Goal: Task Accomplishment & Management: Complete application form

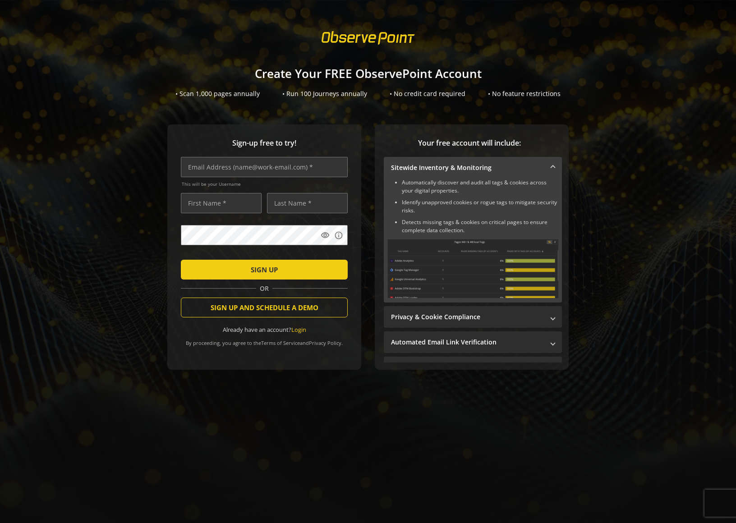
click at [118, 220] on div "Sign-up free to try! This will be your Username visibility info SIGN UP OR SIGN…" at bounding box center [368, 264] width 714 height 281
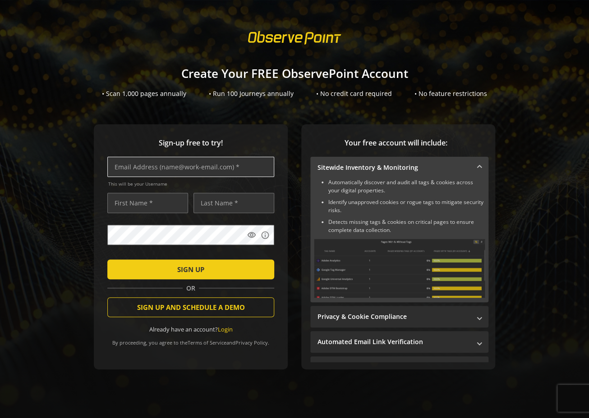
click at [140, 170] on input "text" at bounding box center [190, 167] width 167 height 20
click at [76, 167] on div "Sign-up free to try! This will be your Username visibility info SIGN UP OR SIGN…" at bounding box center [294, 264] width 567 height 281
click at [78, 222] on div "Sign-up free to try! This will be your Username visibility info SIGN UP OR SIGN…" at bounding box center [294, 264] width 567 height 281
click at [89, 117] on sign-up "Create Your FREE ObservePoint Account • Scan 1,000 pages annually • Run 100 Jou…" at bounding box center [294, 209] width 589 height 418
click at [129, 98] on div "• Scan 1,000 pages annually" at bounding box center [144, 93] width 84 height 9
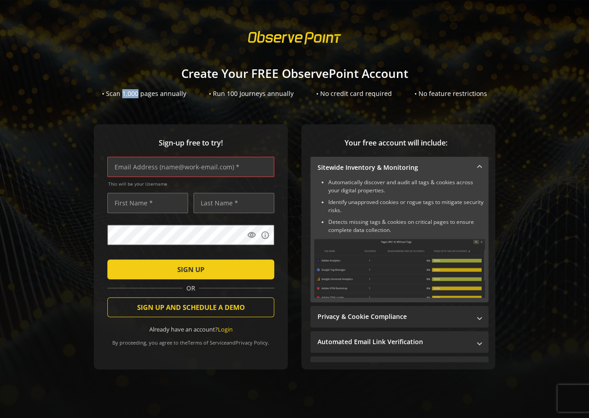
click at [129, 98] on div "• Scan 1,000 pages annually" at bounding box center [144, 93] width 84 height 9
click at [135, 98] on div "• Scan 1,000 pages annually" at bounding box center [144, 93] width 84 height 9
click at [82, 148] on div "Sign-up free to try! This will be your Username visibility info SIGN UP OR SIGN…" at bounding box center [294, 264] width 567 height 281
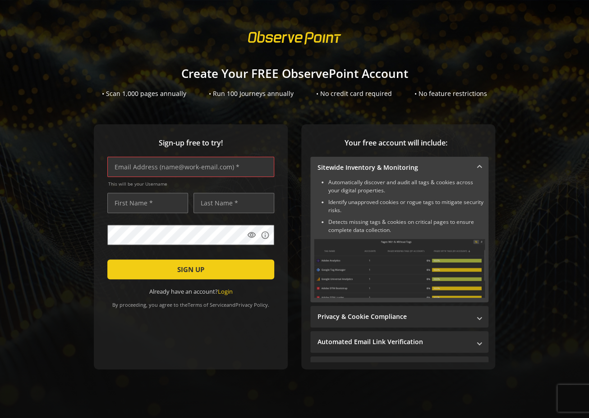
click at [196, 74] on h1 "Create Your FREE ObservePoint Account" at bounding box center [294, 73] width 589 height 13
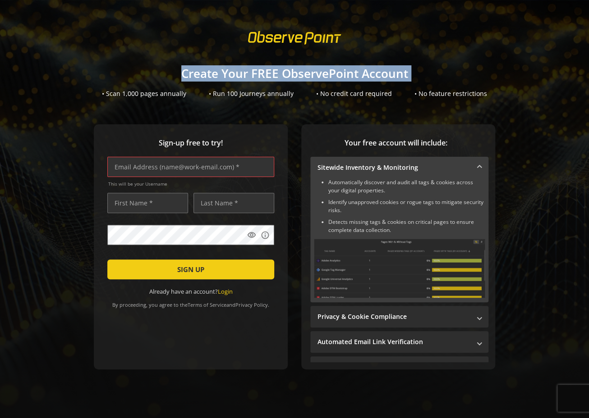
click at [196, 74] on h1 "Create Your FREE ObservePoint Account" at bounding box center [294, 73] width 589 height 13
click at [206, 74] on h1 "Create Your FREE ObservePoint Account" at bounding box center [294, 73] width 589 height 13
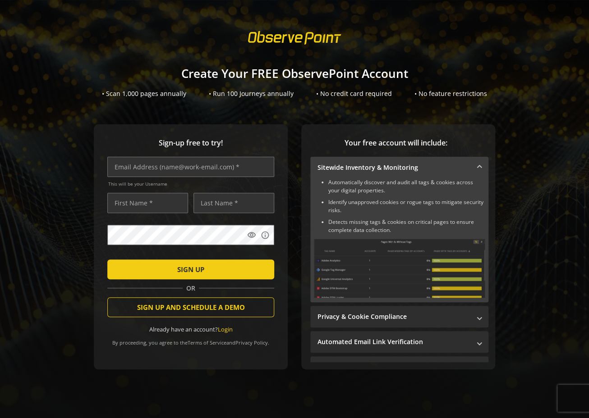
click at [171, 78] on h1 "Create Your FREE ObservePoint Account" at bounding box center [294, 73] width 589 height 13
click at [387, 60] on div "Create Your FREE ObservePoint Account • Scan 1,000 pages annually • Run 100 Jou…" at bounding box center [294, 78] width 589 height 40
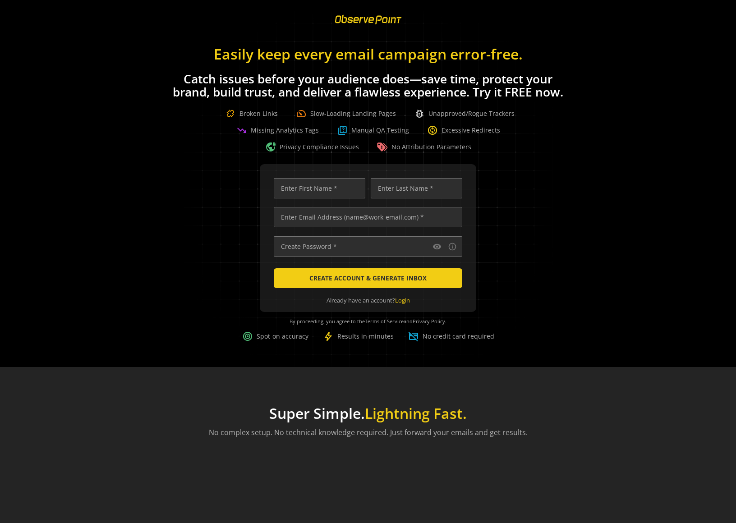
scroll to position [0, 2930]
click at [526, 187] on div "visibility info_outline CREATE ACCOUNT & GENERATE INBOX Already have an account…" at bounding box center [368, 260] width 714 height 192
click at [523, 198] on div "visibility info_outline CREATE ACCOUNT & GENERATE INBOX Already have an account…" at bounding box center [368, 260] width 714 height 192
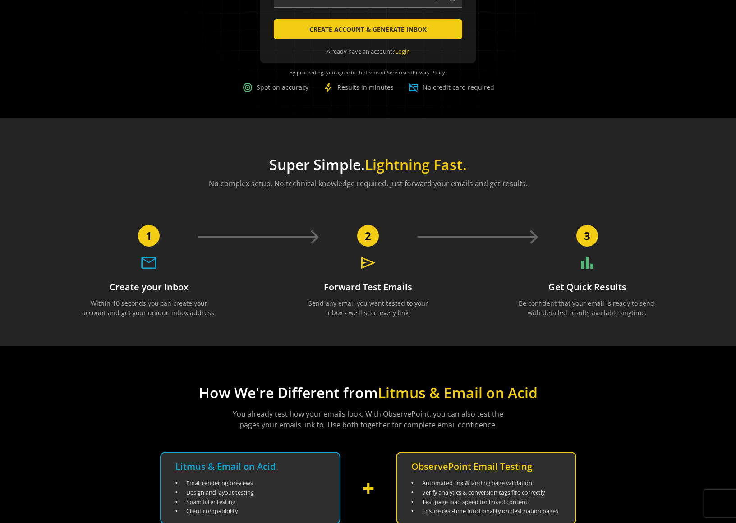
scroll to position [0, 0]
